Goal: Task Accomplishment & Management: Manage account settings

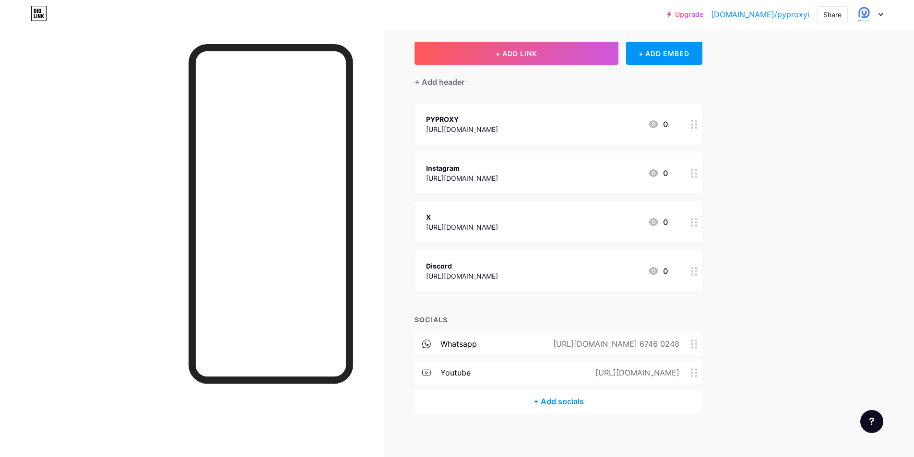
scroll to position [51, 0]
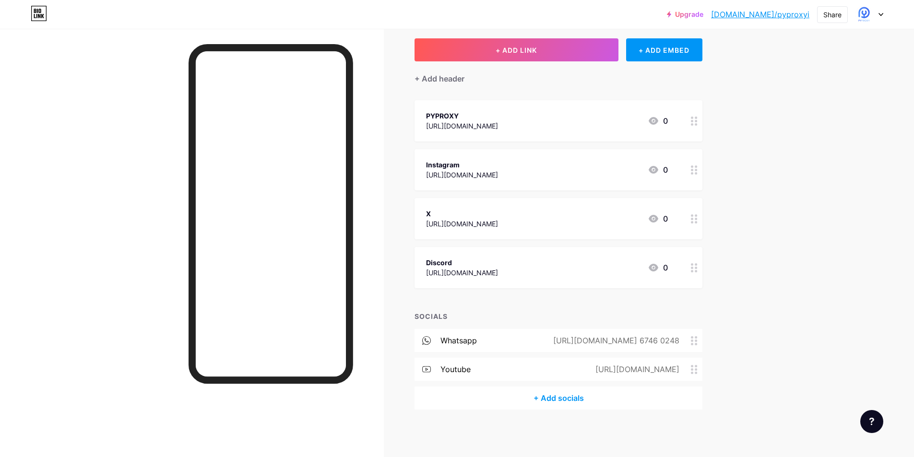
click at [627, 341] on div "[URL][DOMAIN_NAME] 6746 0248" at bounding box center [614, 341] width 153 height 12
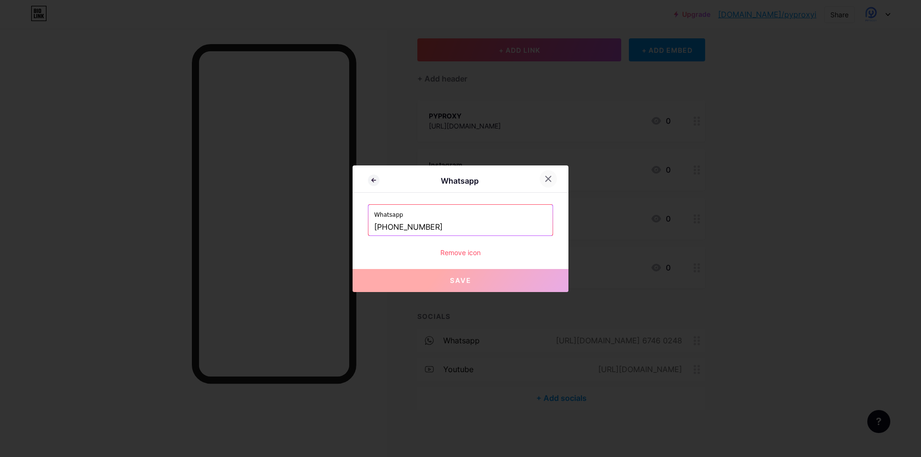
click at [553, 178] on div at bounding box center [548, 178] width 17 height 17
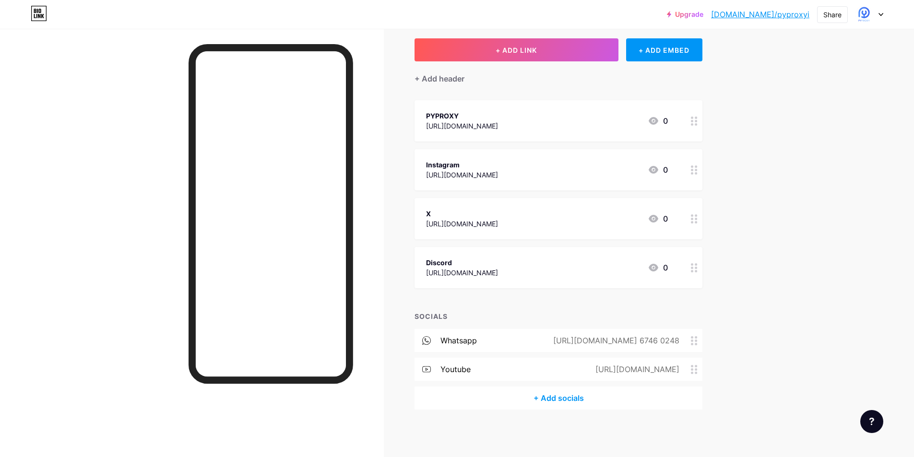
click at [841, 302] on div "Upgrade bio.link/pyprox... bio.link/pyproxyi Share Switch accounts PYPROXY bio.…" at bounding box center [457, 203] width 914 height 508
drag, startPoint x: 469, startPoint y: 370, endPoint x: 455, endPoint y: 300, distance: 71.4
click at [455, 300] on div "+ ADD LINK + ADD EMBED + Add header PYPROXY https://www.pyproxy.com/ 0 Instagra…" at bounding box center [558, 223] width 288 height 371
drag, startPoint x: 538, startPoint y: 311, endPoint x: 543, endPoint y: 310, distance: 4.8
click at [538, 311] on div "SOCIALS" at bounding box center [558, 316] width 288 height 10
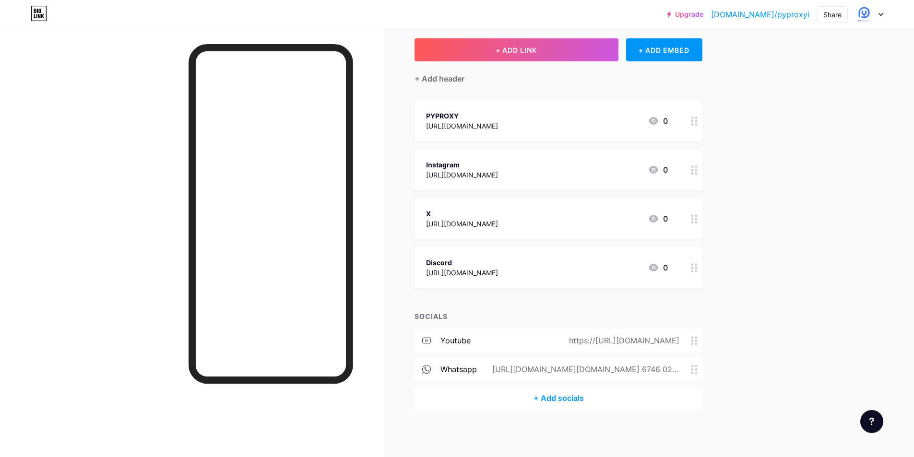
drag, startPoint x: 688, startPoint y: 373, endPoint x: 694, endPoint y: 291, distance: 81.8
click at [694, 291] on div "+ ADD LINK + ADD EMBED + Add header PYPROXY https://www.pyproxy.com/ 0 Instagra…" at bounding box center [558, 223] width 288 height 371
click at [155, 249] on div at bounding box center [192, 257] width 384 height 457
click at [420, 78] on div "+ Add header" at bounding box center [439, 79] width 50 height 12
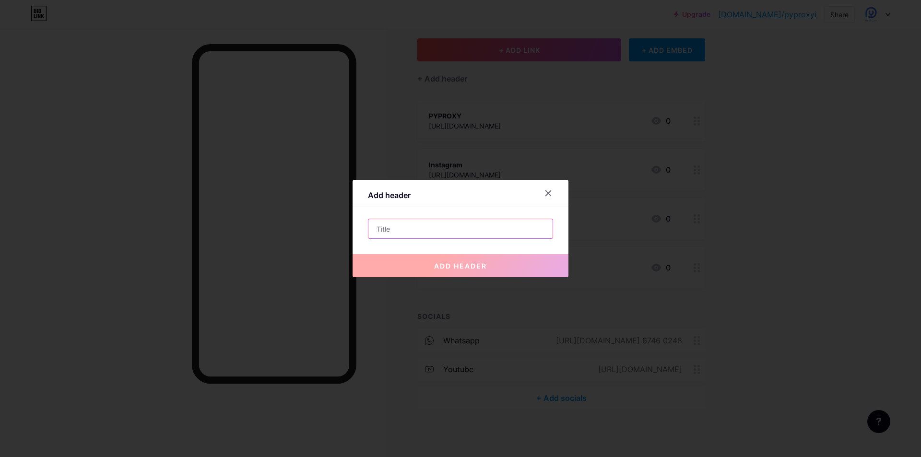
click at [427, 224] on input "text" at bounding box center [460, 228] width 184 height 19
click at [547, 193] on icon at bounding box center [548, 193] width 8 height 8
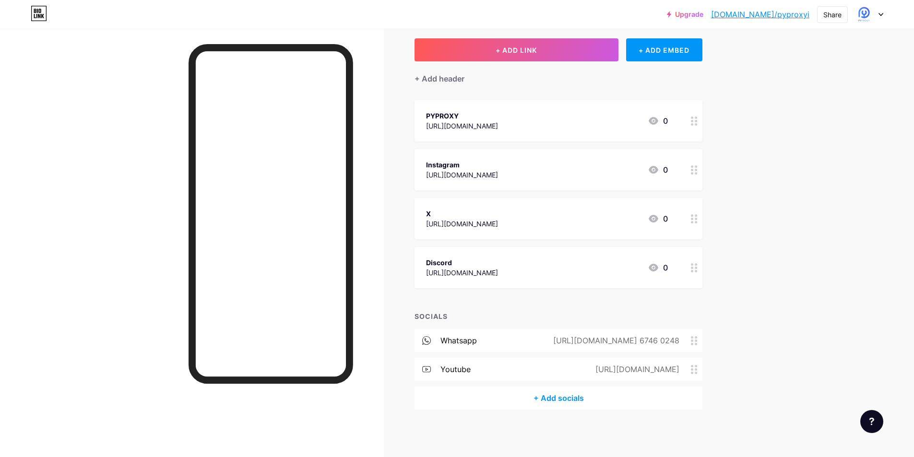
click at [568, 399] on div "+ Add socials" at bounding box center [558, 398] width 288 height 23
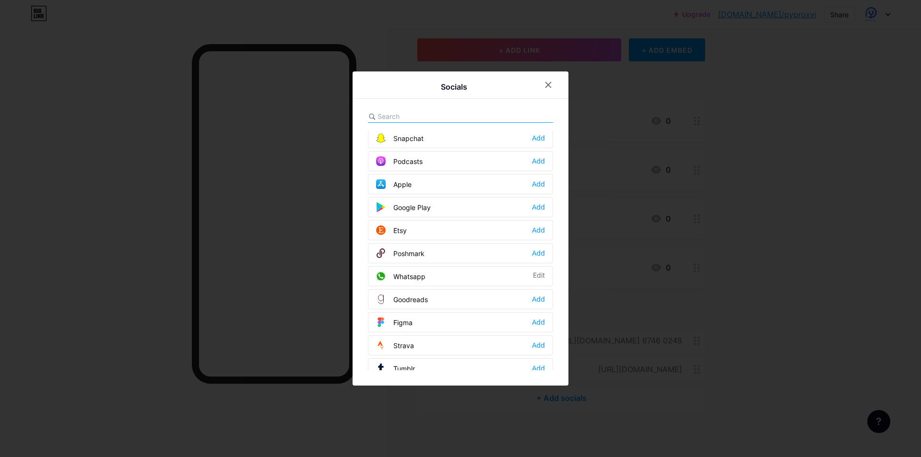
scroll to position [720, 0]
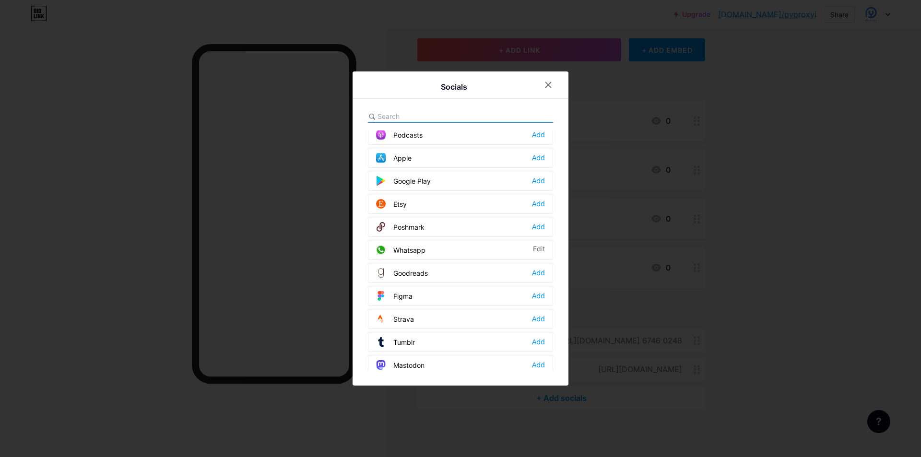
click at [411, 115] on input "text" at bounding box center [431, 116] width 106 height 10
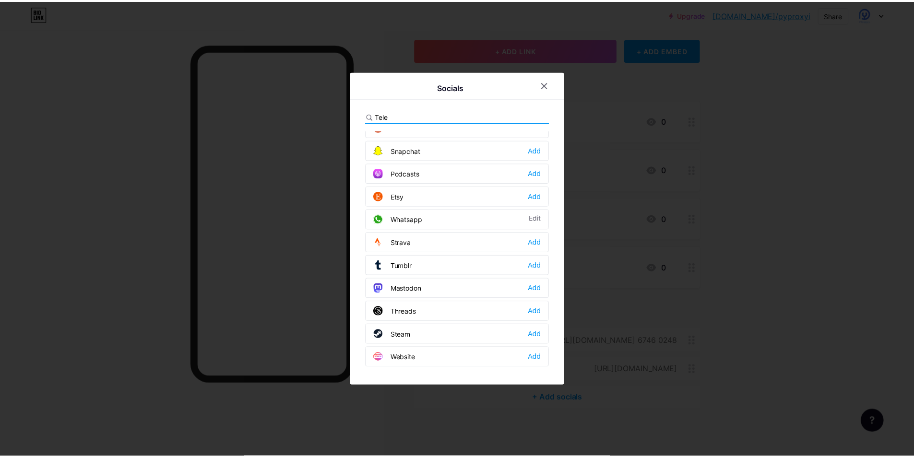
scroll to position [0, 0]
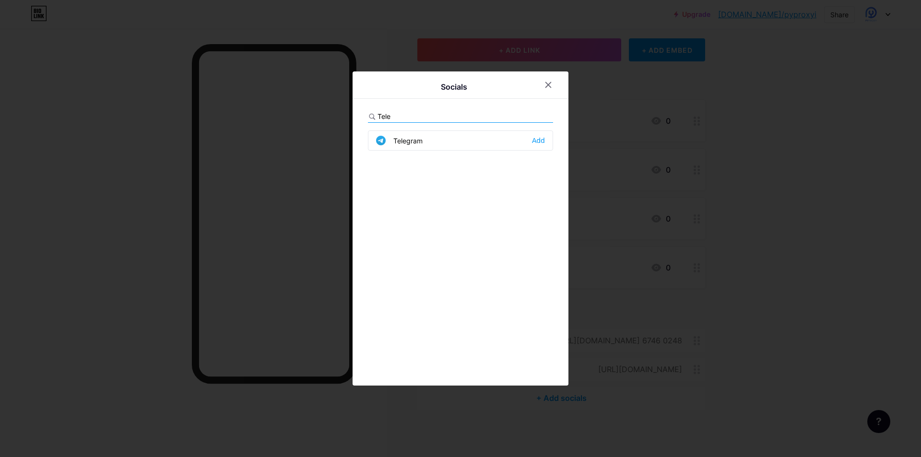
type input "Tele"
click at [420, 146] on div "Telegram Add" at bounding box center [460, 140] width 185 height 20
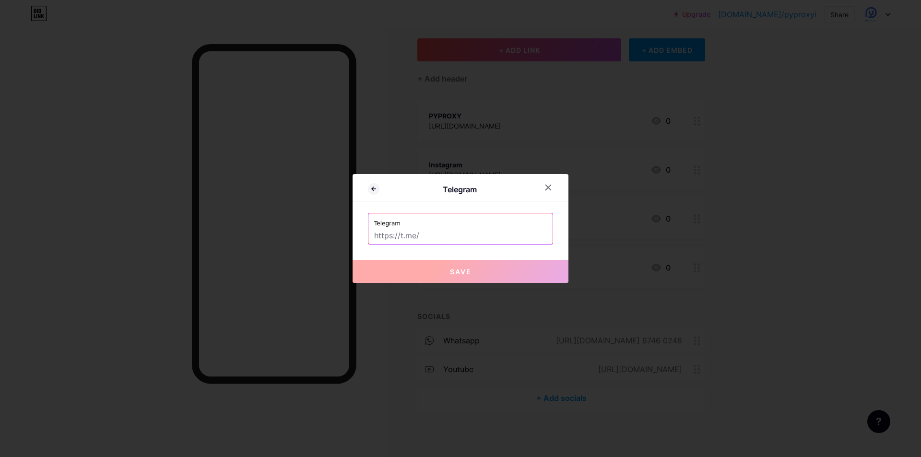
click at [430, 238] on input "text" at bounding box center [460, 236] width 173 height 16
paste input "@ooyuka"
type input "@ooyuka"
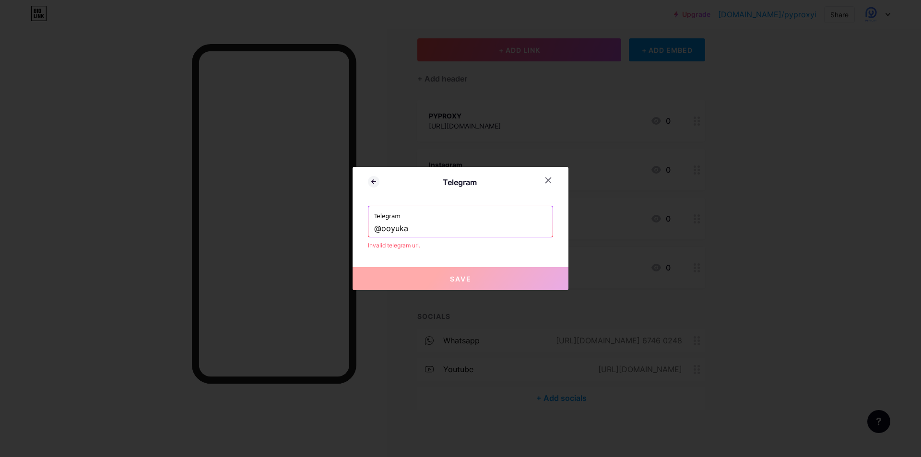
drag, startPoint x: 426, startPoint y: 229, endPoint x: 324, endPoint y: 229, distance: 102.2
click at [324, 229] on div "Telegram Telegram @ooyuka Invalid telegram url. Save" at bounding box center [460, 228] width 921 height 457
paste input "[URL][DOMAIN_NAME]"
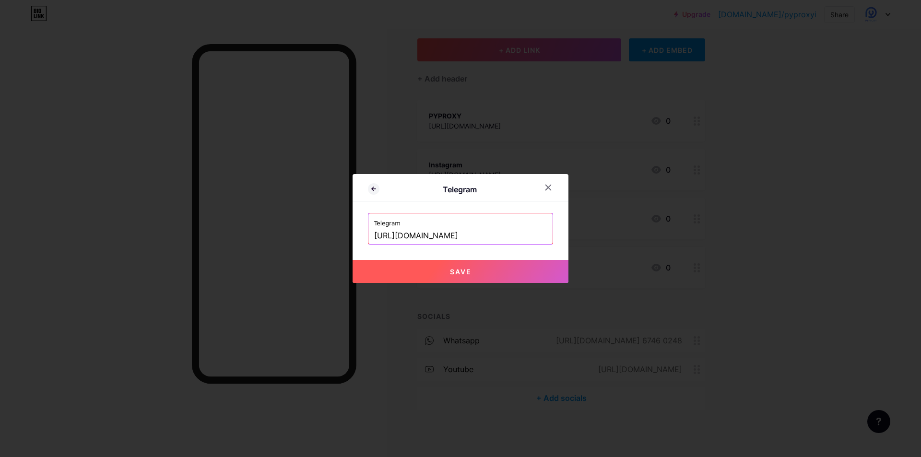
type input "[URL][DOMAIN_NAME]"
click at [460, 271] on span "Save" at bounding box center [461, 272] width 22 height 8
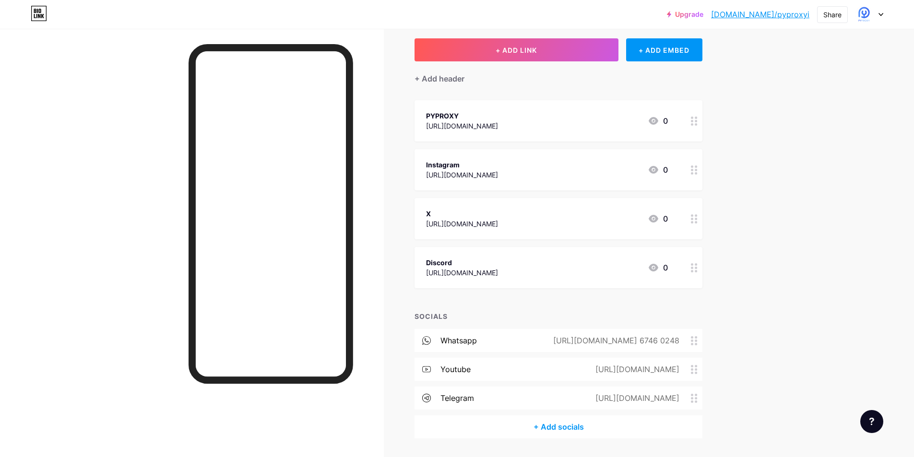
click at [788, 143] on div "Upgrade bio.link/pyprox... bio.link/pyproxyi Share Switch accounts PYPROXY bio.…" at bounding box center [457, 217] width 914 height 537
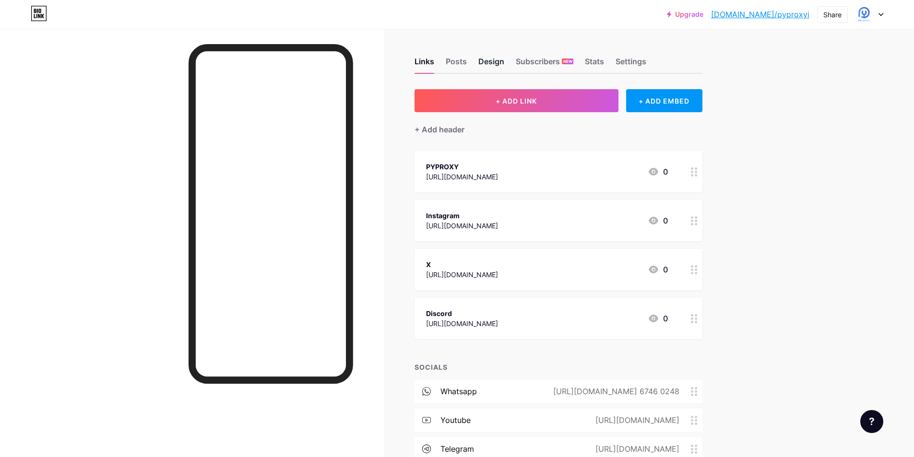
click at [493, 65] on div "Design" at bounding box center [491, 64] width 26 height 17
click at [434, 66] on div "Links" at bounding box center [424, 64] width 20 height 17
click at [452, 62] on div "Posts" at bounding box center [456, 64] width 21 height 17
click at [430, 64] on div "Links" at bounding box center [424, 64] width 20 height 17
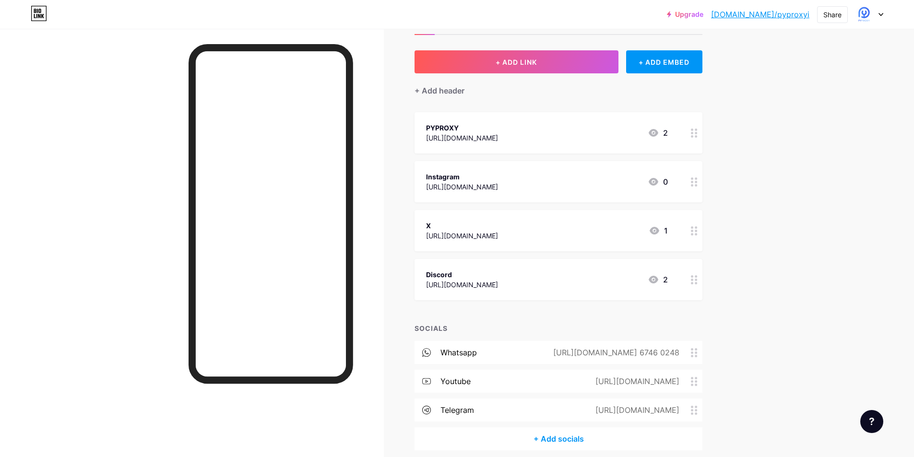
scroll to position [80, 0]
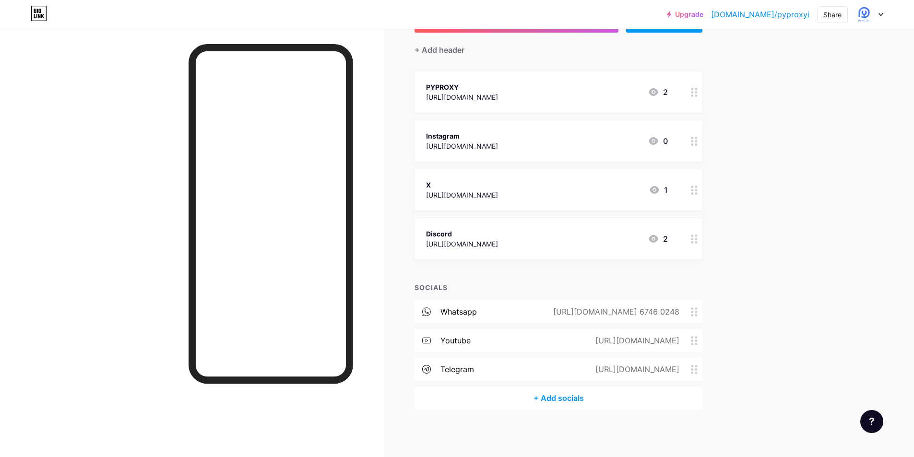
click at [648, 310] on div "[URL][DOMAIN_NAME] 6746 0248" at bounding box center [614, 312] width 153 height 12
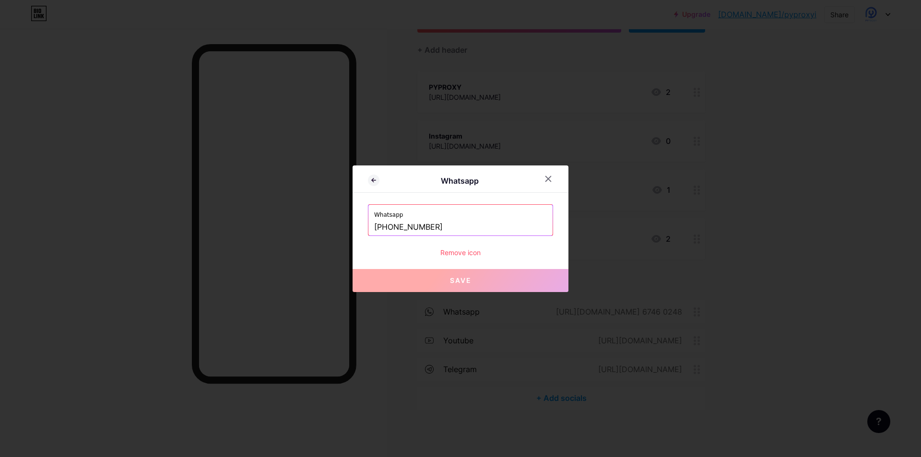
drag, startPoint x: 459, startPoint y: 224, endPoint x: 366, endPoint y: 222, distance: 93.1
click at [368, 222] on div "Whatsapp [PHONE_NUMBER]" at bounding box center [460, 220] width 184 height 31
paste input "[URL][DOMAIN_NAME]"
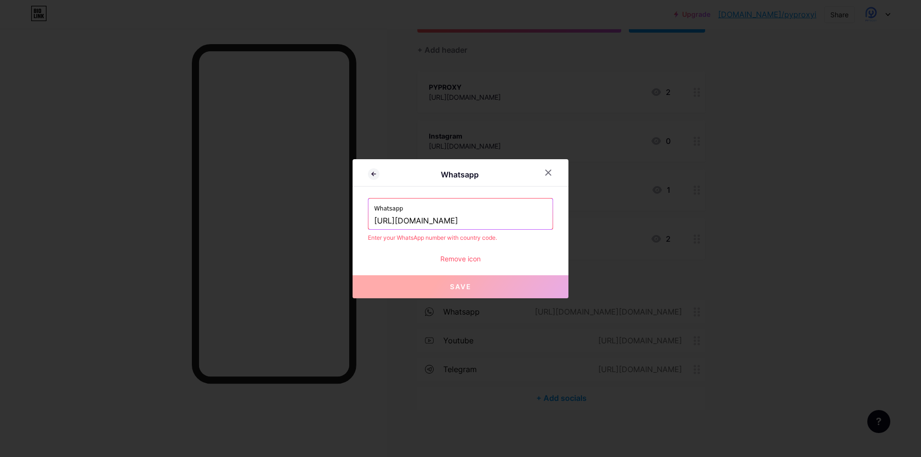
type input "[URL][DOMAIN_NAME]"
click at [530, 257] on div "Remove icon" at bounding box center [460, 259] width 185 height 10
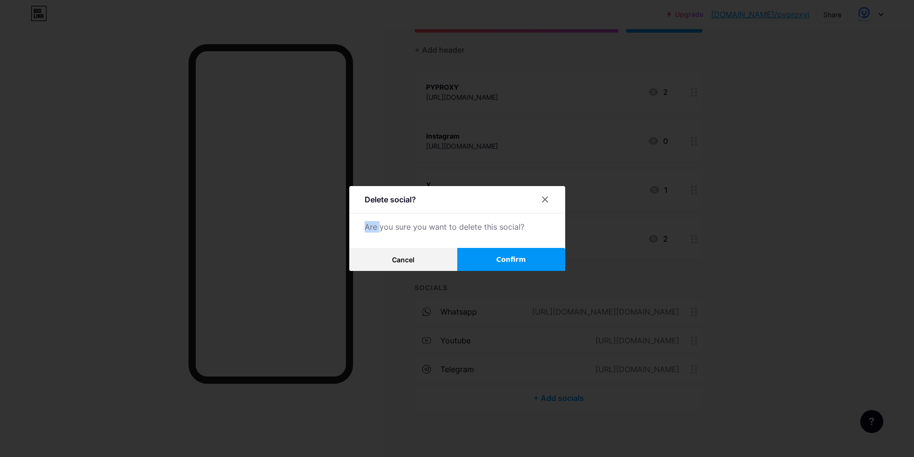
drag, startPoint x: 546, startPoint y: 195, endPoint x: 378, endPoint y: 237, distance: 173.7
click at [378, 237] on div "Delete social? Are you sure you want to delete this social? Cancel Confirm" at bounding box center [457, 228] width 216 height 85
click at [419, 255] on button "Cancel" at bounding box center [403, 259] width 108 height 23
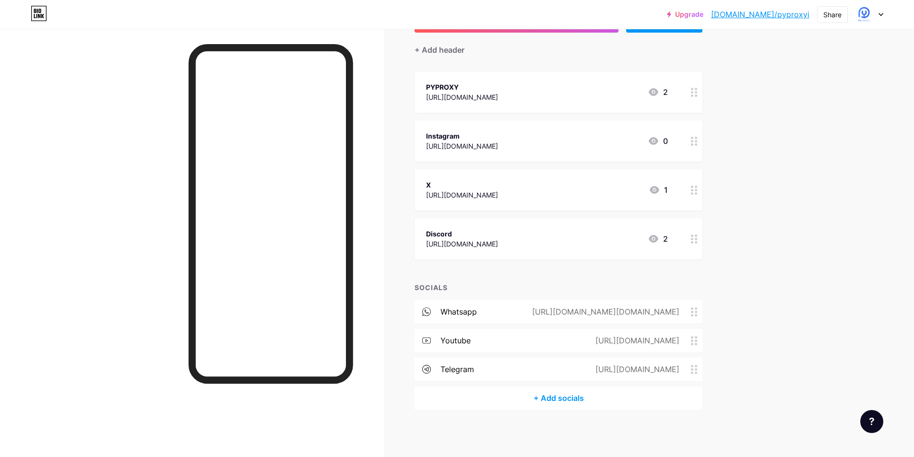
click at [653, 315] on div "[URL][DOMAIN_NAME][DOMAIN_NAME]" at bounding box center [604, 312] width 174 height 12
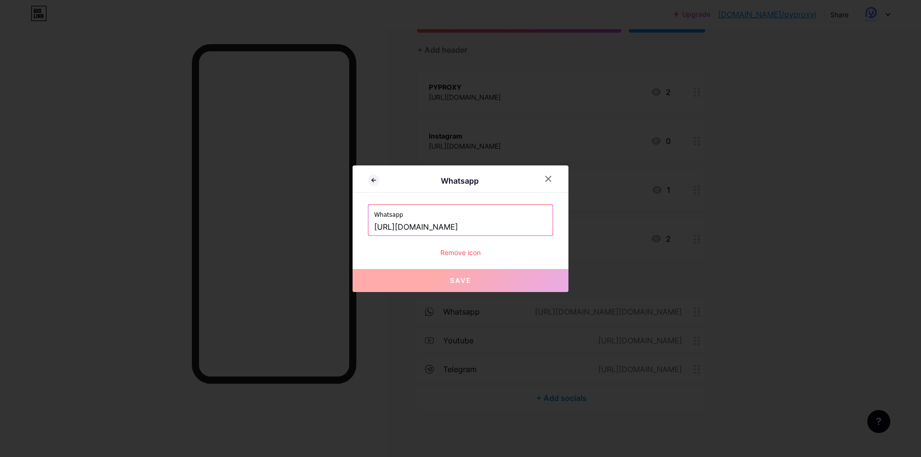
drag, startPoint x: 491, startPoint y: 229, endPoint x: 350, endPoint y: 229, distance: 141.0
click at [353, 229] on div "Whatsapp Whatsapp [URL][DOMAIN_NAME] Remove icon Save" at bounding box center [461, 228] width 216 height 127
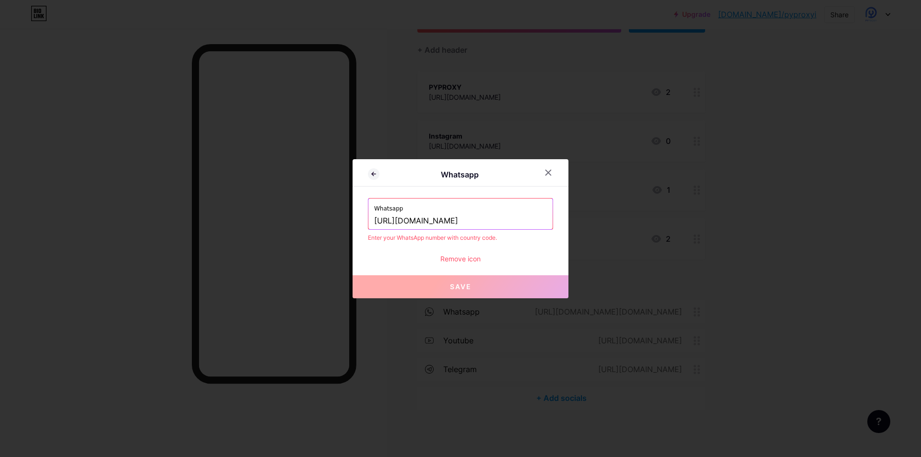
click at [460, 287] on span "Save" at bounding box center [461, 287] width 22 height 8
click at [457, 290] on span "Save" at bounding box center [461, 287] width 22 height 8
click at [445, 295] on button "Save" at bounding box center [461, 286] width 216 height 23
click at [422, 221] on input "[URL][DOMAIN_NAME]" at bounding box center [460, 221] width 173 height 16
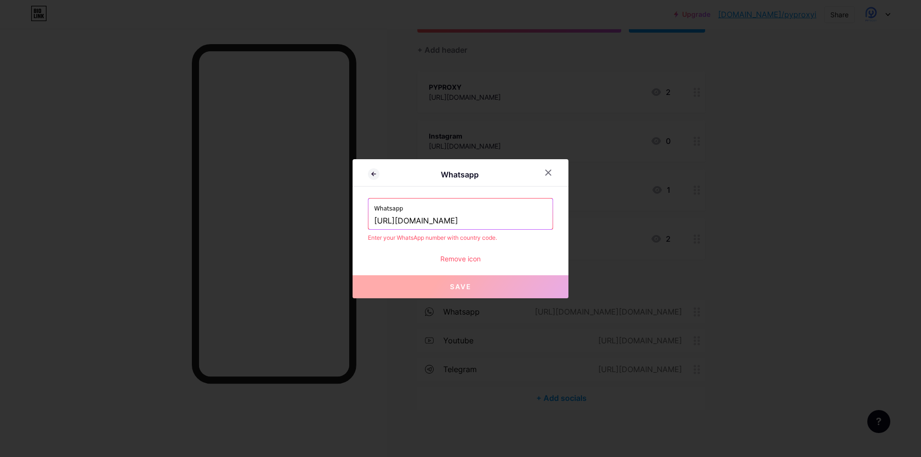
click at [426, 224] on input "[URL][DOMAIN_NAME]" at bounding box center [460, 221] width 173 height 16
click at [423, 222] on input "[URL][DOMAIN_NAME]" at bounding box center [460, 221] width 173 height 16
type input "[URL][DOMAIN_NAME][PHONE_NUMBER]"
click at [411, 255] on div "Remove icon" at bounding box center [460, 259] width 185 height 10
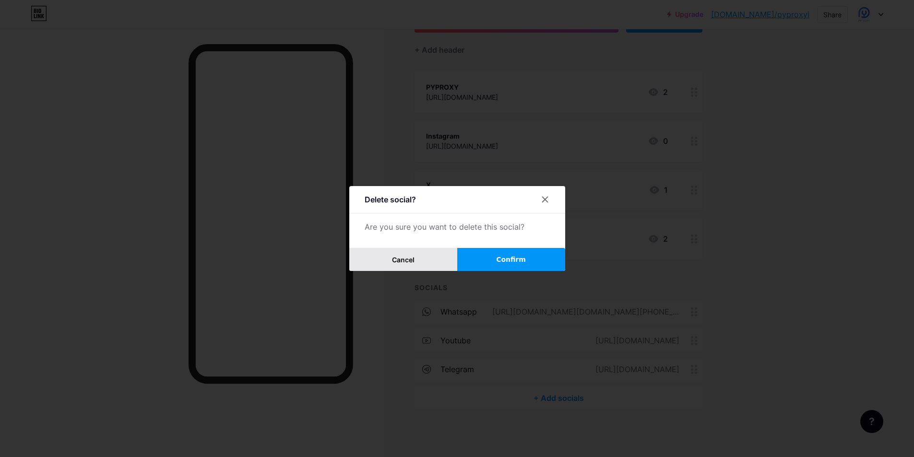
click at [398, 263] on span "Cancel" at bounding box center [403, 260] width 23 height 8
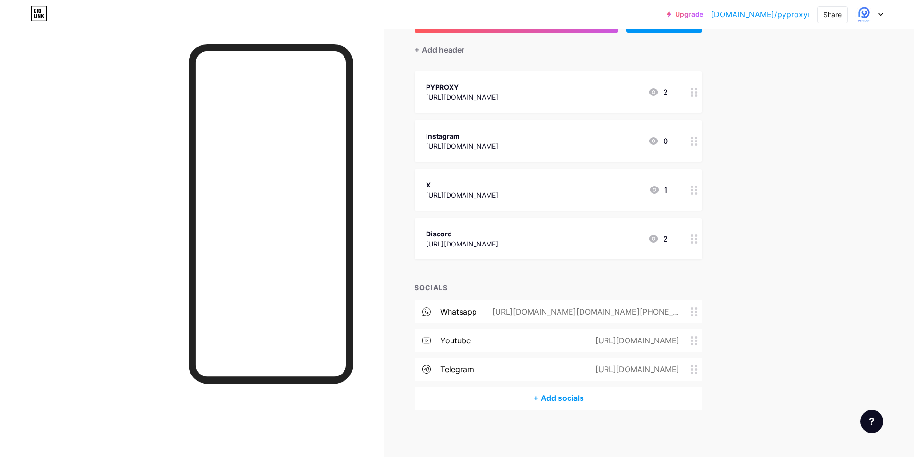
click at [678, 308] on div "[URL][DOMAIN_NAME][DOMAIN_NAME][PHONE_NUMBER]" at bounding box center [584, 312] width 214 height 12
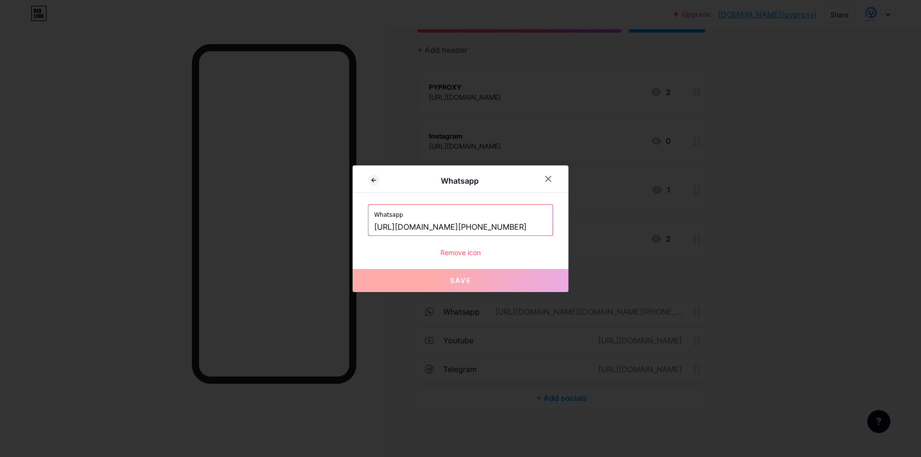
click at [533, 181] on div "Whatsapp" at bounding box center [459, 181] width 160 height 12
click at [546, 178] on icon at bounding box center [548, 178] width 5 height 5
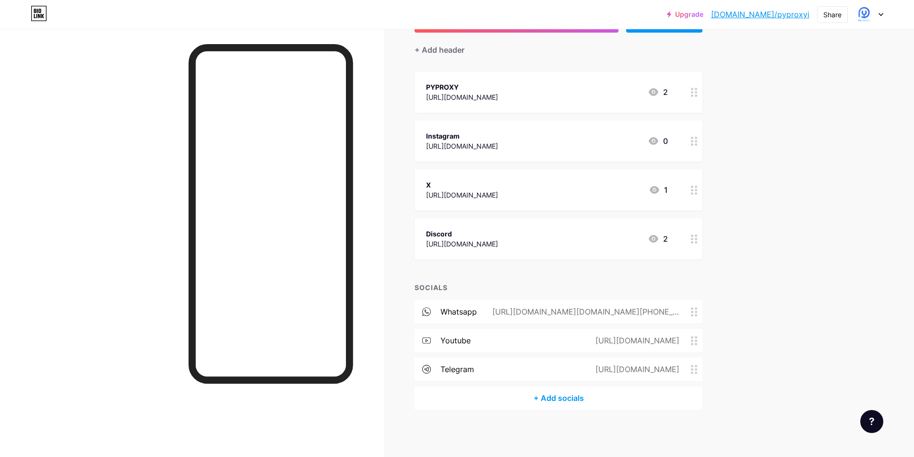
click at [646, 315] on div "[URL][DOMAIN_NAME][DOMAIN_NAME][PHONE_NUMBER]" at bounding box center [584, 312] width 214 height 12
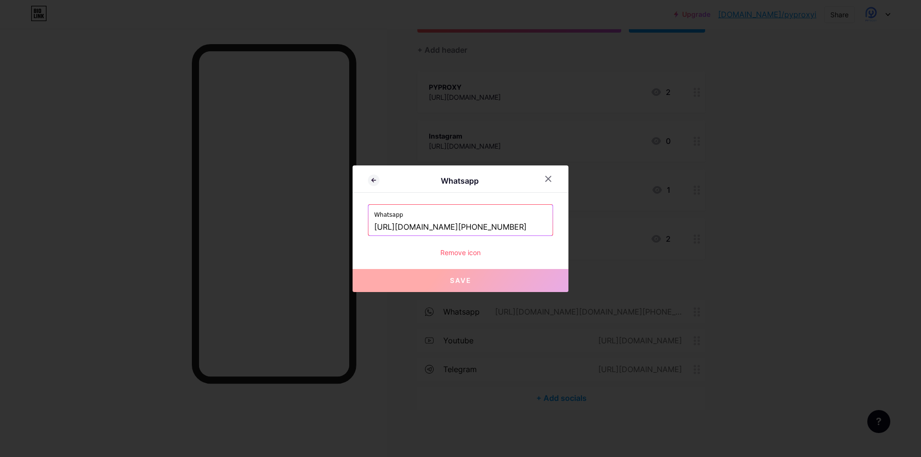
drag, startPoint x: 423, startPoint y: 230, endPoint x: 339, endPoint y: 228, distance: 84.0
click at [339, 228] on div "Whatsapp Whatsapp [URL][DOMAIN_NAME][PHONE_NUMBER] Remove icon Save" at bounding box center [460, 228] width 921 height 457
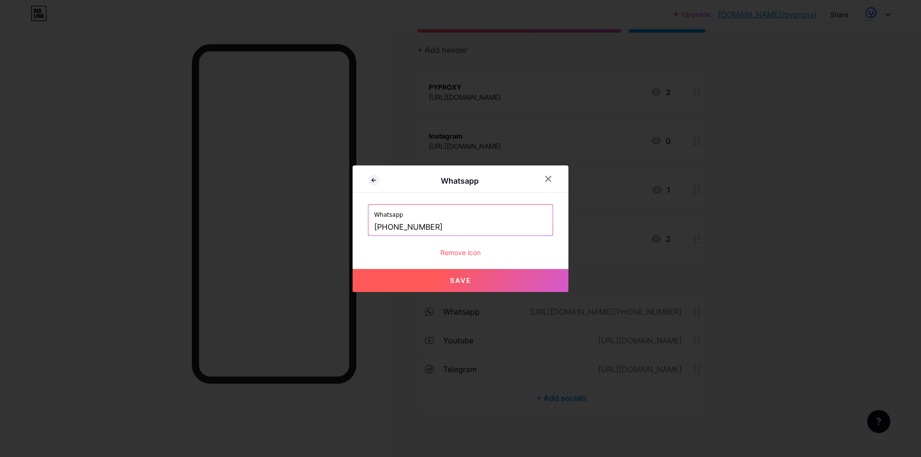
click at [453, 283] on span "Save" at bounding box center [461, 280] width 22 height 8
type input "[URL][DOMAIN_NAME][PHONE_NUMBER]"
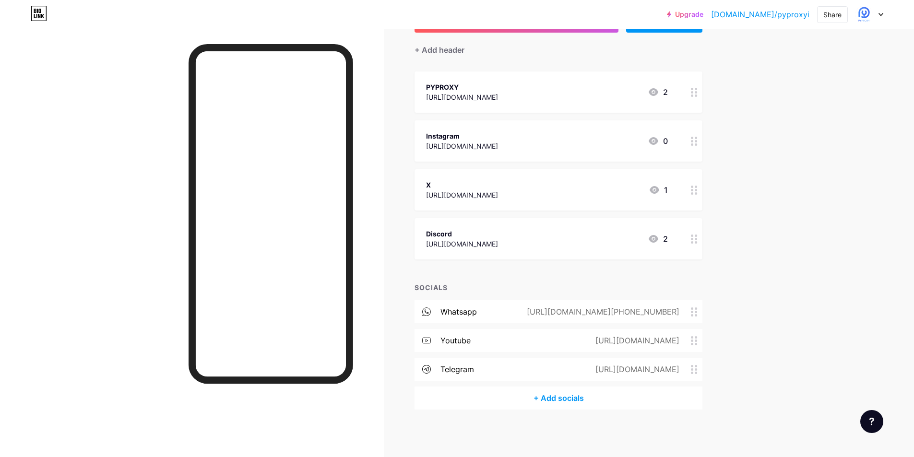
click at [666, 341] on div "[URL][DOMAIN_NAME]" at bounding box center [635, 341] width 111 height 12
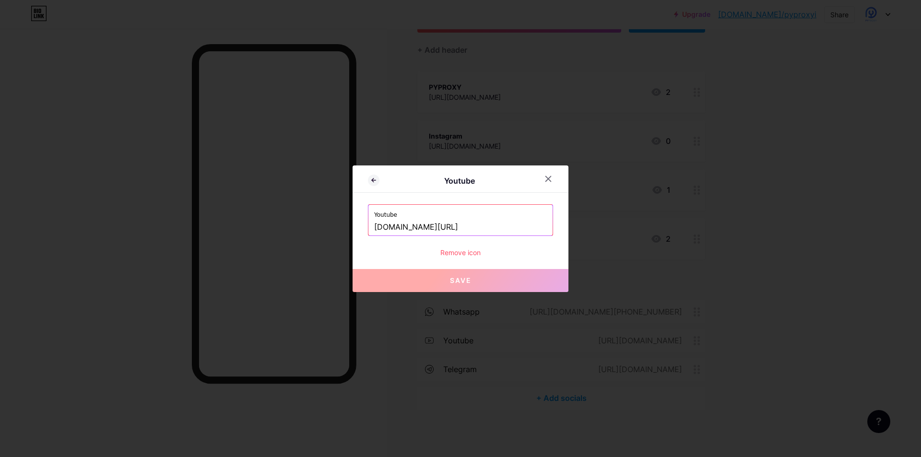
drag, startPoint x: 501, startPoint y: 228, endPoint x: 366, endPoint y: 217, distance: 135.3
click at [368, 217] on div "Youtube [DOMAIN_NAME][URL]" at bounding box center [460, 220] width 184 height 31
click at [546, 177] on icon at bounding box center [548, 178] width 5 height 5
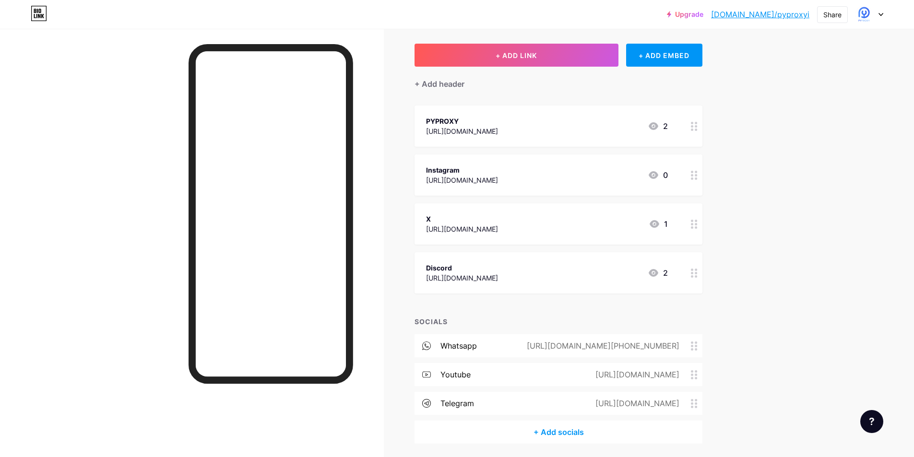
scroll to position [0, 0]
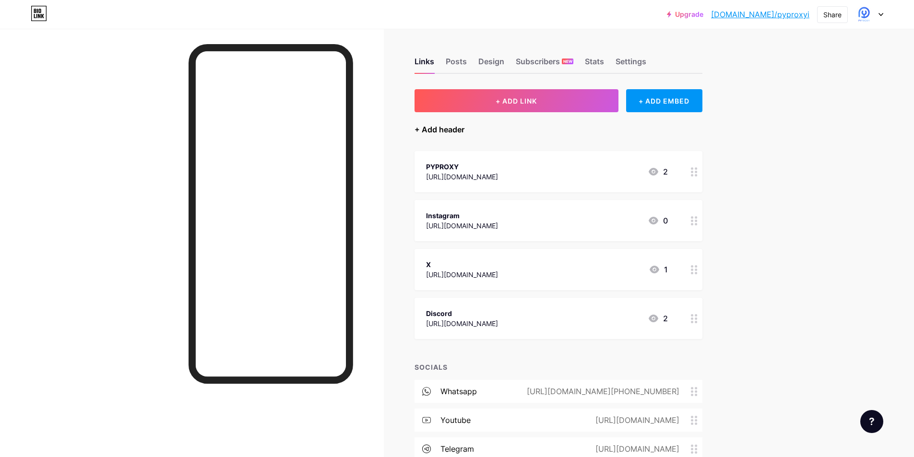
click at [426, 132] on div "+ Add header" at bounding box center [439, 130] width 50 height 12
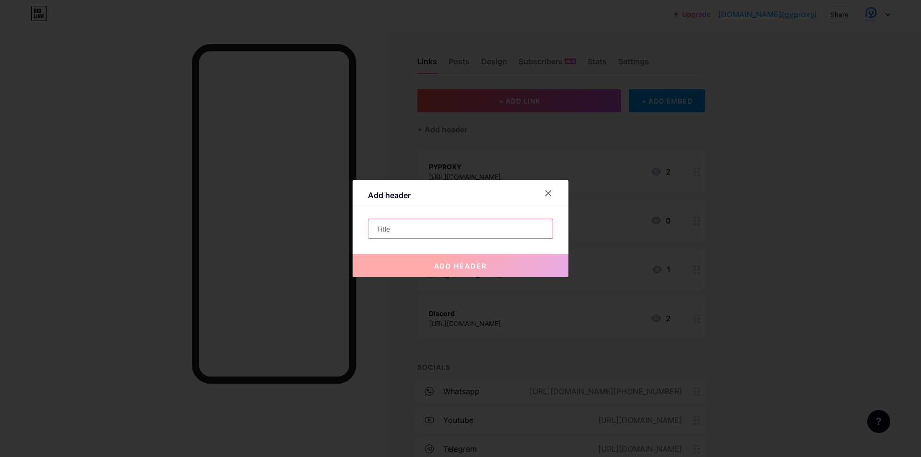
click at [400, 225] on input "text" at bounding box center [460, 228] width 184 height 19
click at [548, 196] on icon at bounding box center [548, 193] width 8 height 8
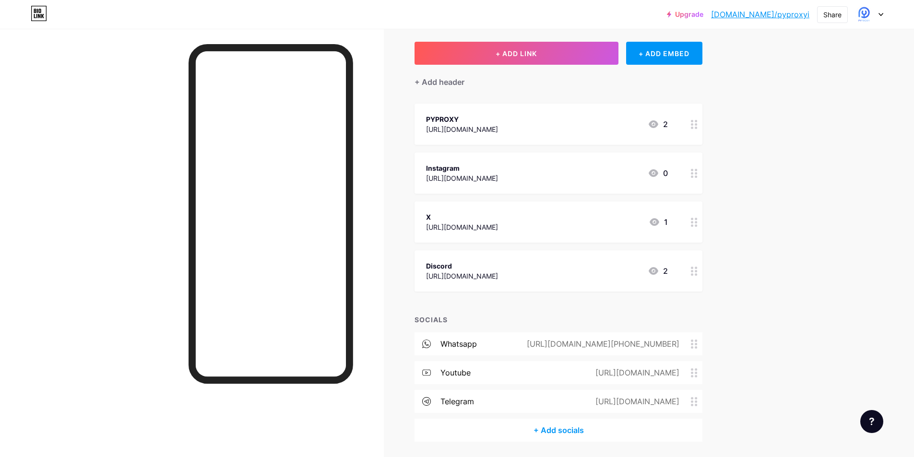
scroll to position [80, 0]
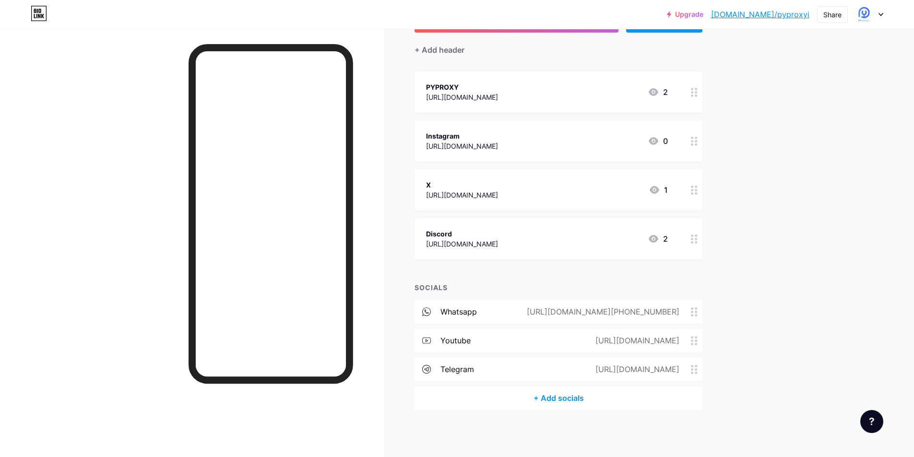
drag, startPoint x: 693, startPoint y: 372, endPoint x: 696, endPoint y: 329, distance: 42.8
click at [696, 329] on div "whatsapp [URL][DOMAIN_NAME][PHONE_NUMBER] youtube [URL][DOMAIN_NAME] telegram […" at bounding box center [558, 343] width 288 height 86
click at [778, 306] on div "Upgrade [DOMAIN_NAME]/pyprox... [DOMAIN_NAME]/pyproxyi Share Switch accounts PY…" at bounding box center [457, 188] width 914 height 537
